Goal: Check status: Check status

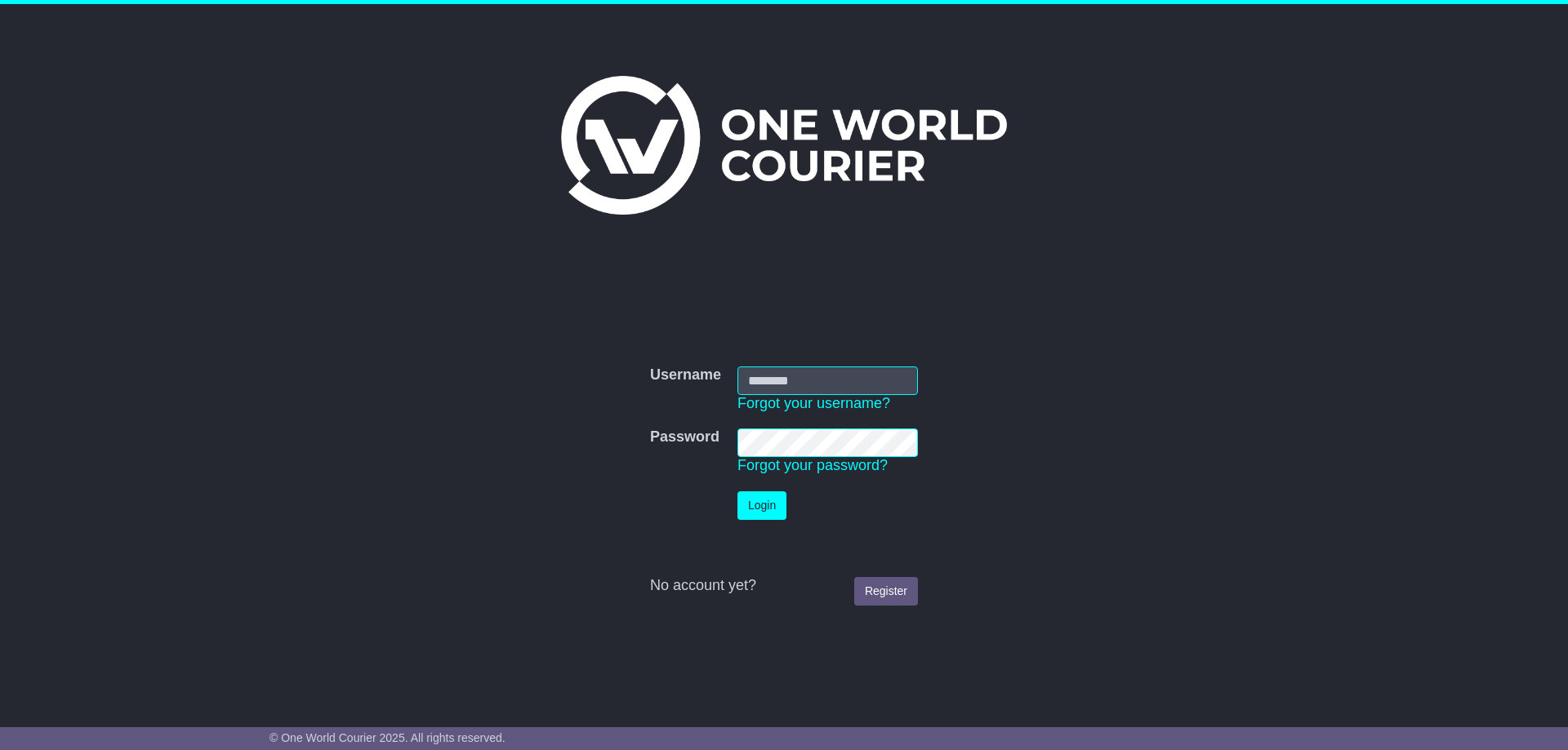
type input "**********"
click at [763, 505] on button "Login" at bounding box center [762, 506] width 49 height 29
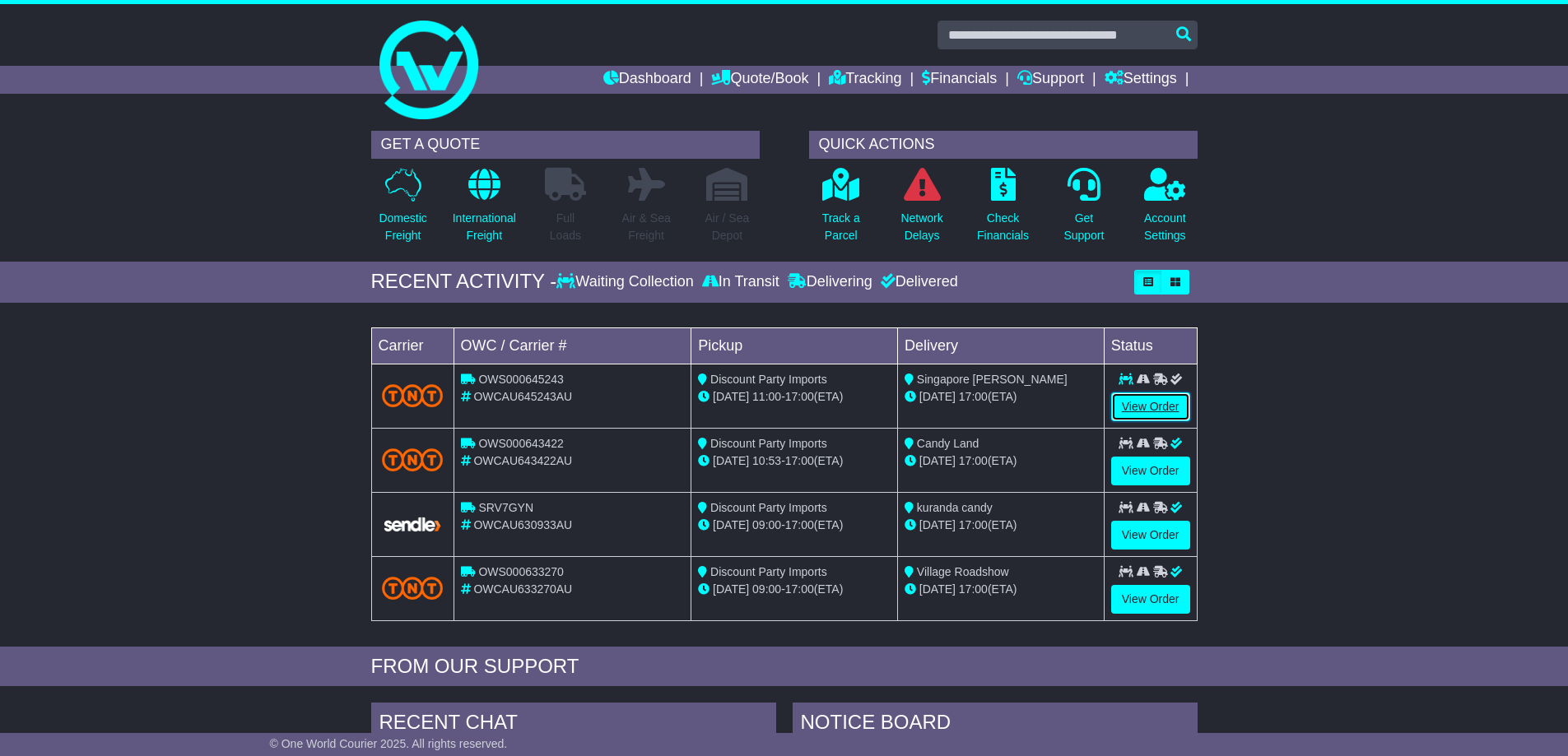
click at [1127, 406] on link "View Order" at bounding box center [1151, 407] width 79 height 29
